Goal: Complete application form

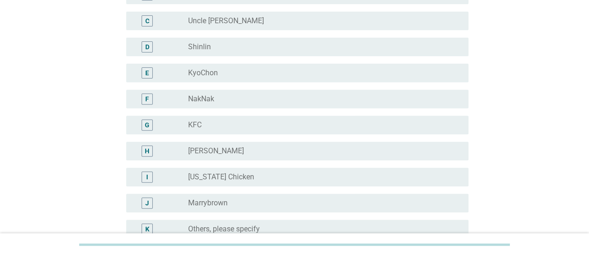
scroll to position [186, 0]
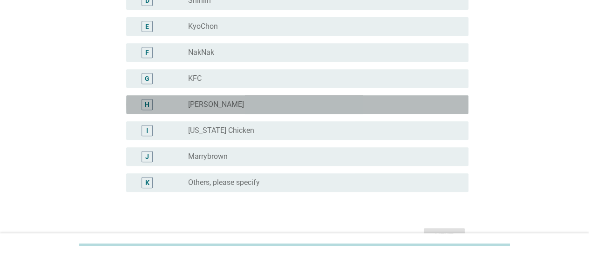
click at [241, 106] on div "radio_button_unchecked [PERSON_NAME]" at bounding box center [320, 104] width 265 height 9
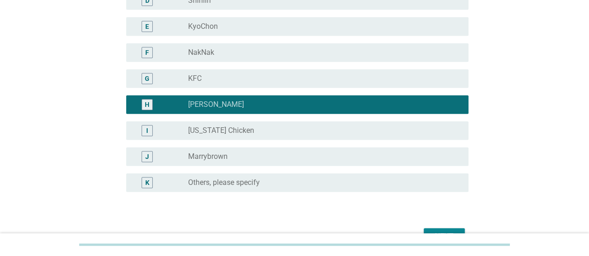
scroll to position [233, 0]
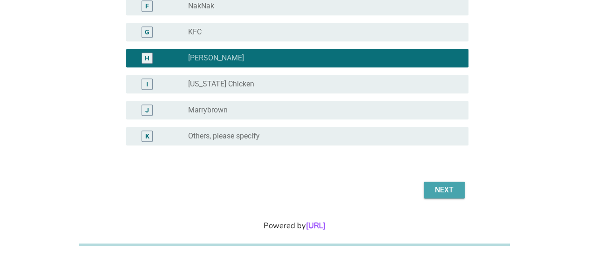
click at [449, 191] on div "Next" at bounding box center [444, 190] width 26 height 11
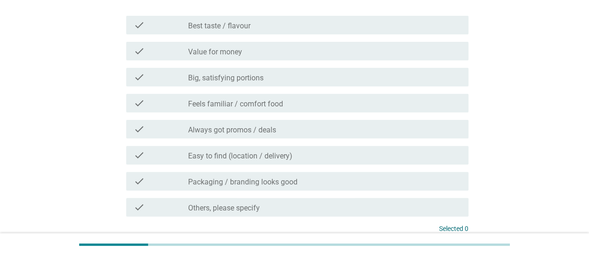
scroll to position [93, 0]
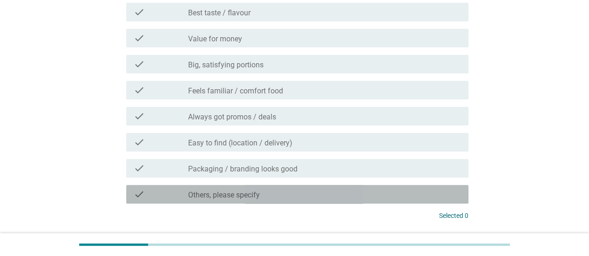
click at [221, 195] on label "Others, please specify" at bounding box center [224, 195] width 72 height 9
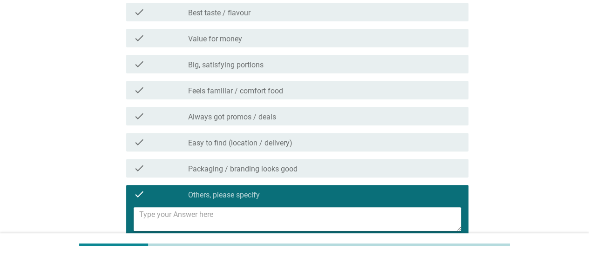
click at [228, 217] on textarea at bounding box center [300, 220] width 322 height 24
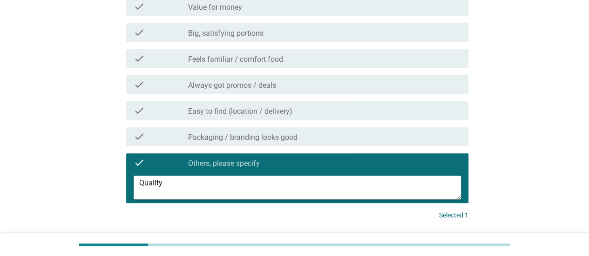
scroll to position [140, 0]
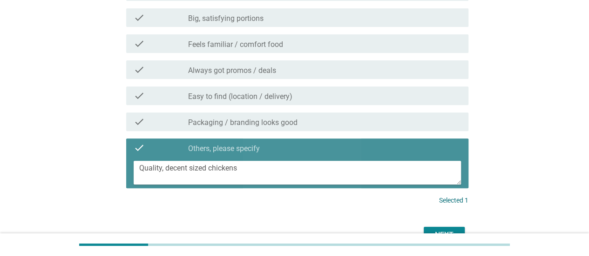
click at [161, 169] on textarea "Quality, decent sized chickens" at bounding box center [300, 173] width 322 height 24
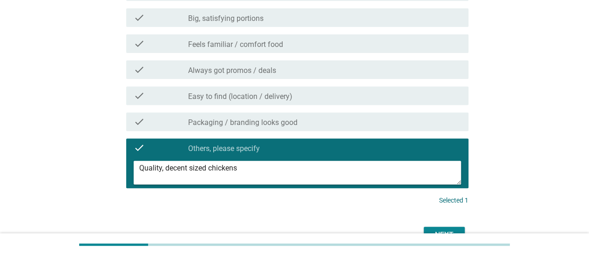
type textarea "Quality, decent sized chickens"
click at [505, 168] on div "Why is that your go-to fried chicken brand? info Choose up to 3 answers check c…" at bounding box center [294, 74] width 544 height 360
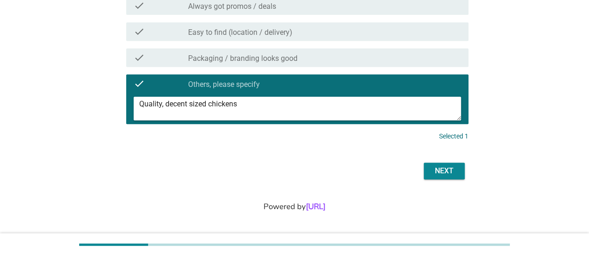
scroll to position [205, 0]
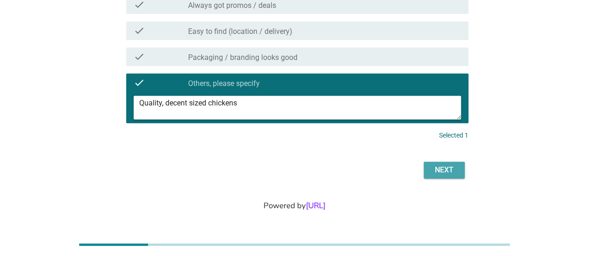
click at [449, 170] on div "Next" at bounding box center [444, 170] width 26 height 11
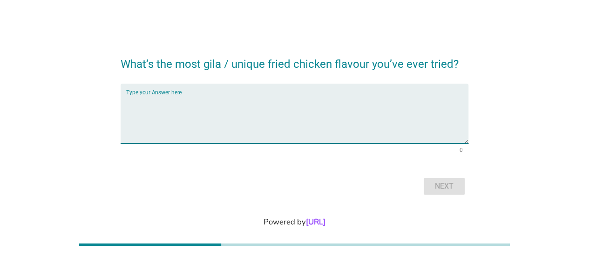
click at [230, 102] on textarea "Type your Answer here" at bounding box center [297, 119] width 342 height 49
type textarea "The super spicy ones"
click at [438, 187] on div "Next" at bounding box center [444, 186] width 26 height 11
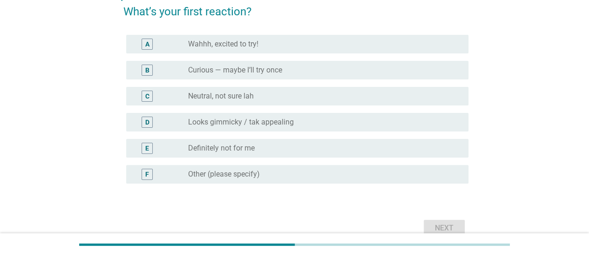
scroll to position [93, 0]
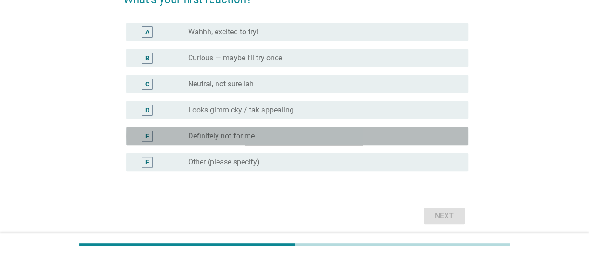
click at [227, 137] on label "Definitely not for me" at bounding box center [221, 136] width 67 height 9
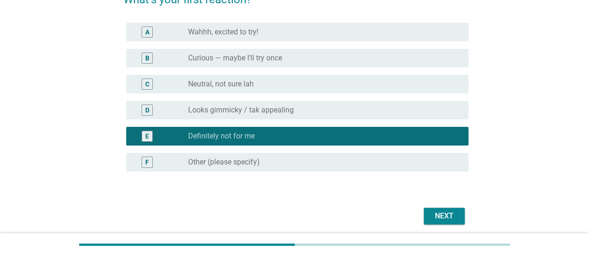
click at [438, 219] on div "Next" at bounding box center [444, 216] width 26 height 11
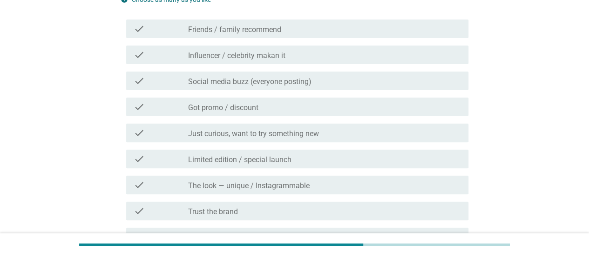
click at [271, 131] on label "Just curious, want to try something new" at bounding box center [253, 133] width 131 height 9
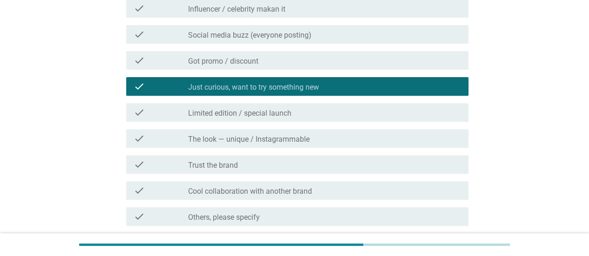
scroll to position [186, 0]
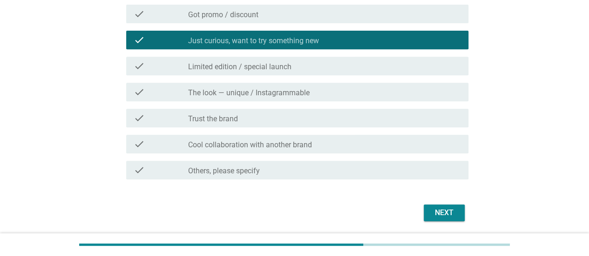
click at [452, 218] on div "Next" at bounding box center [444, 213] width 26 height 11
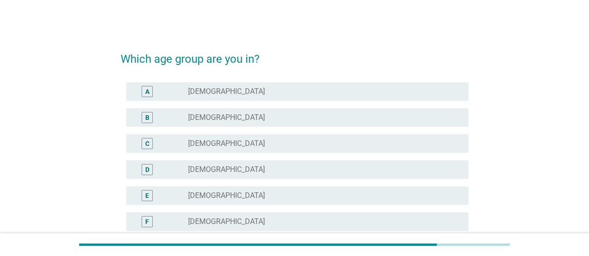
scroll to position [47, 0]
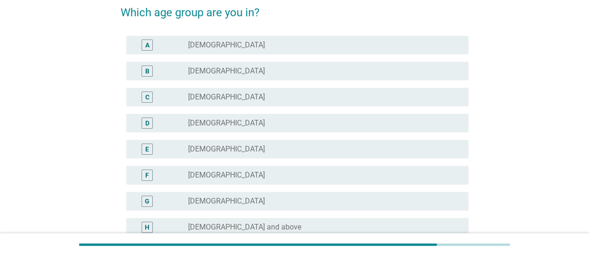
click at [207, 129] on div "D radio_button_unchecked [DEMOGRAPHIC_DATA]" at bounding box center [297, 123] width 342 height 19
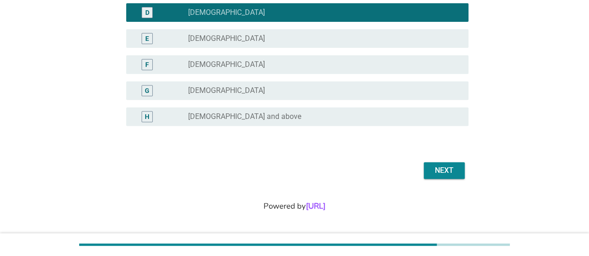
scroll to position [158, 0]
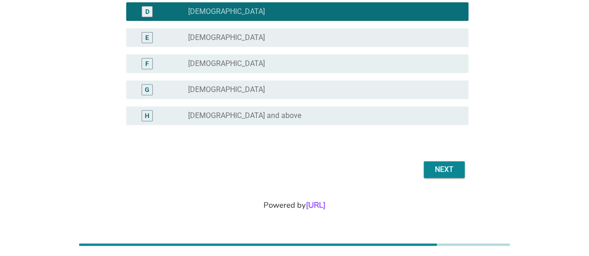
click at [458, 165] on button "Next" at bounding box center [444, 170] width 41 height 17
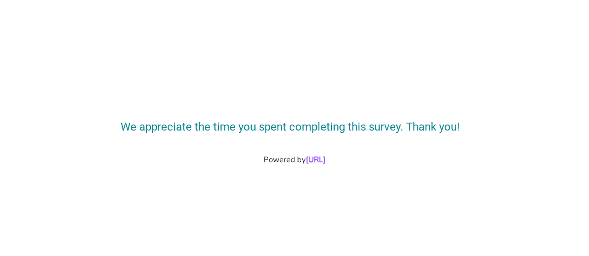
scroll to position [0, 0]
